Goal: Find contact information: Find phone

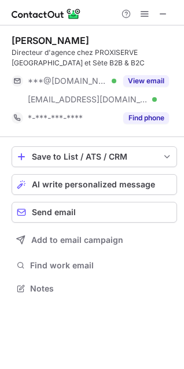
scroll to position [281, 184]
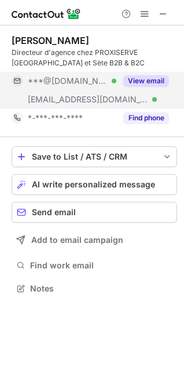
click at [131, 75] on button "View email" at bounding box center [146, 81] width 46 height 12
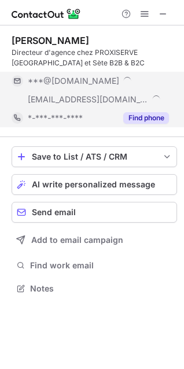
click at [135, 122] on button "Find phone" at bounding box center [146, 118] width 46 height 12
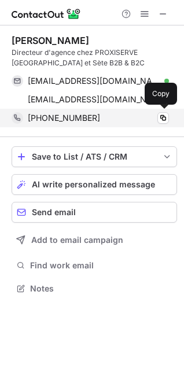
click at [66, 120] on span "+33769261695" at bounding box center [64, 118] width 72 height 10
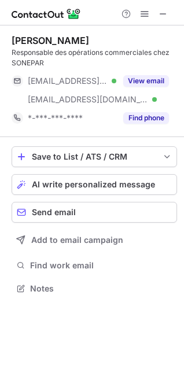
scroll to position [281, 184]
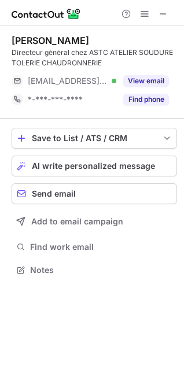
scroll to position [262, 184]
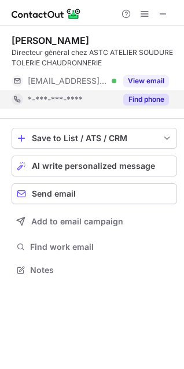
click at [134, 98] on button "Find phone" at bounding box center [146, 100] width 46 height 12
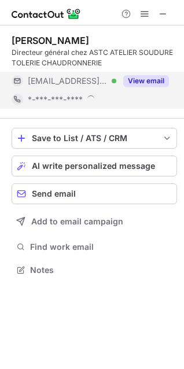
click at [132, 78] on button "View email" at bounding box center [146, 81] width 46 height 12
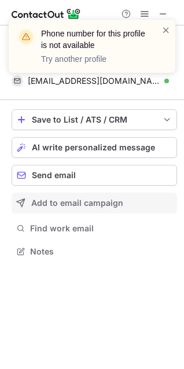
scroll to position [244, 184]
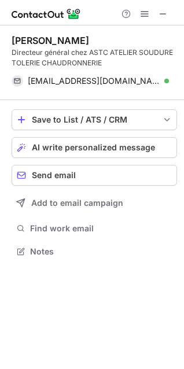
drag, startPoint x: 158, startPoint y: 11, endPoint x: 109, endPoint y: 13, distance: 49.2
click at [158, 11] on button at bounding box center [163, 14] width 14 height 14
click at [160, 10] on span at bounding box center [163, 13] width 9 height 9
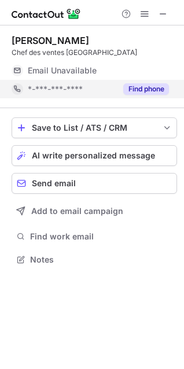
scroll to position [252, 184]
click at [138, 86] on button "Find phone" at bounding box center [146, 89] width 46 height 12
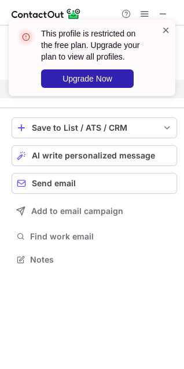
click at [165, 28] on span at bounding box center [165, 30] width 9 height 12
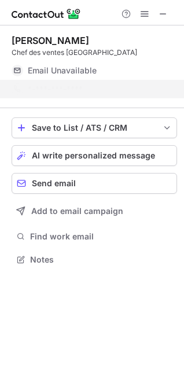
click at [163, 13] on div "This profile is restricted on the free plan. Upgrade your plan to view all prof…" at bounding box center [91, 62] width 185 height 109
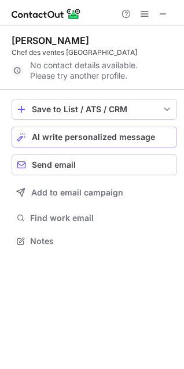
scroll to position [233, 184]
click at [161, 14] on span at bounding box center [163, 13] width 9 height 9
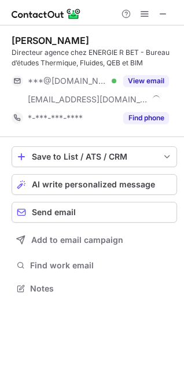
scroll to position [281, 184]
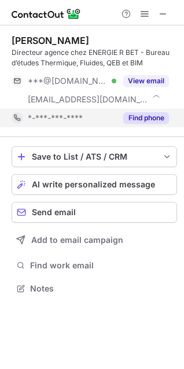
click at [138, 114] on button "Find phone" at bounding box center [146, 118] width 46 height 12
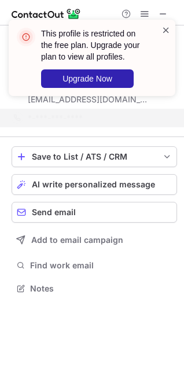
click at [162, 30] on span at bounding box center [165, 30] width 9 height 12
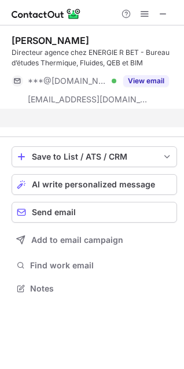
scroll to position [262, 184]
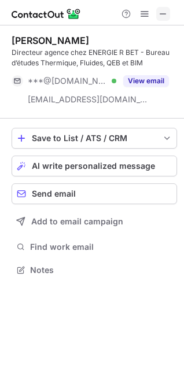
click at [160, 9] on span at bounding box center [163, 13] width 9 height 9
